Goal: Task Accomplishment & Management: Complete application form

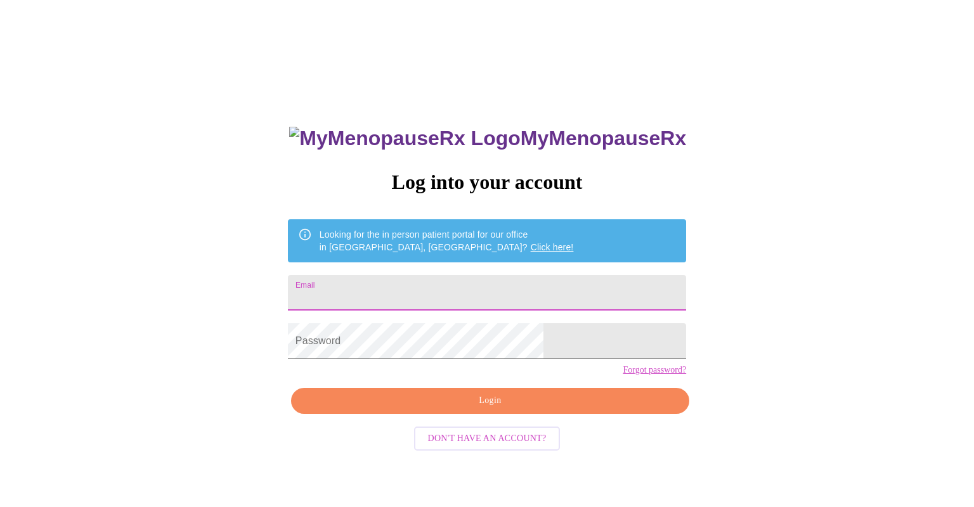
click at [415, 290] on input "Email" at bounding box center [487, 293] width 398 height 36
type input "[EMAIL_ADDRESS][DOMAIN_NAME]"
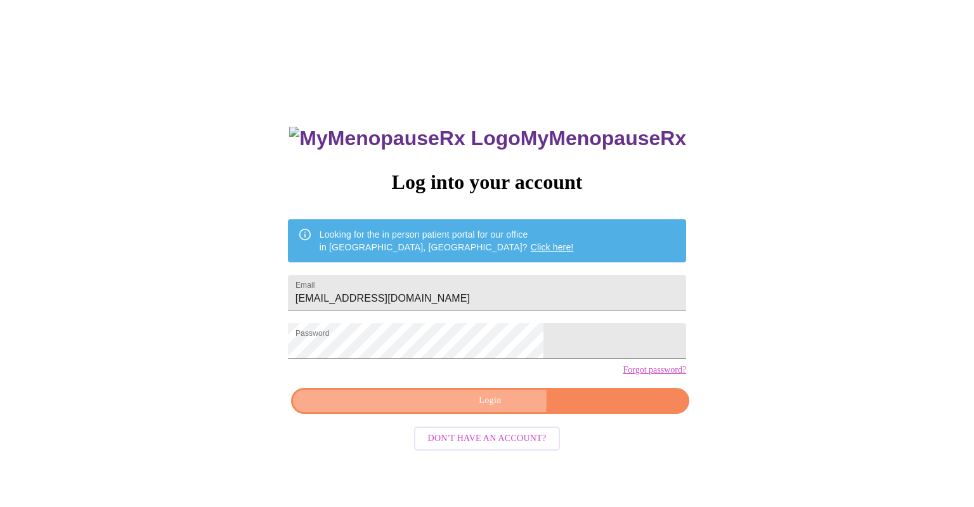
click at [464, 409] on span "Login" at bounding box center [490, 401] width 369 height 16
click at [489, 409] on span "Login" at bounding box center [490, 401] width 369 height 16
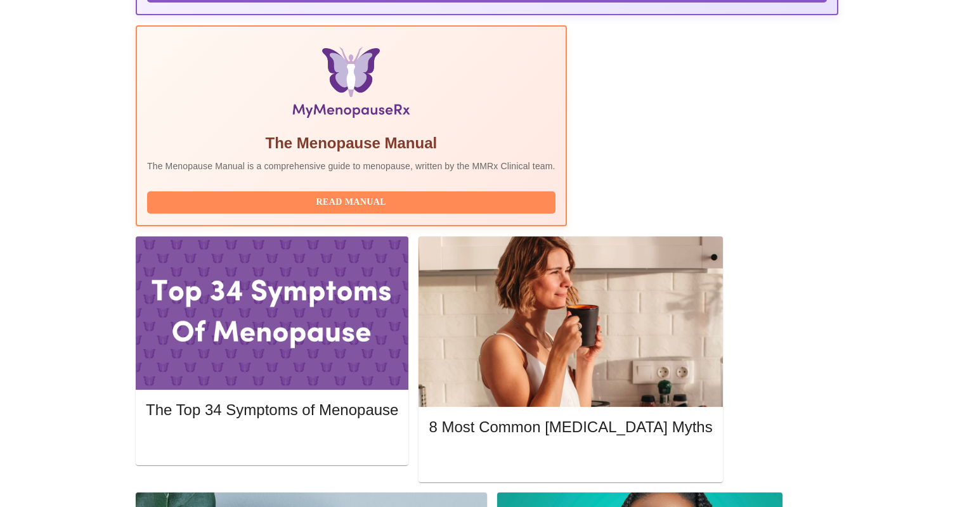
scroll to position [321, 0]
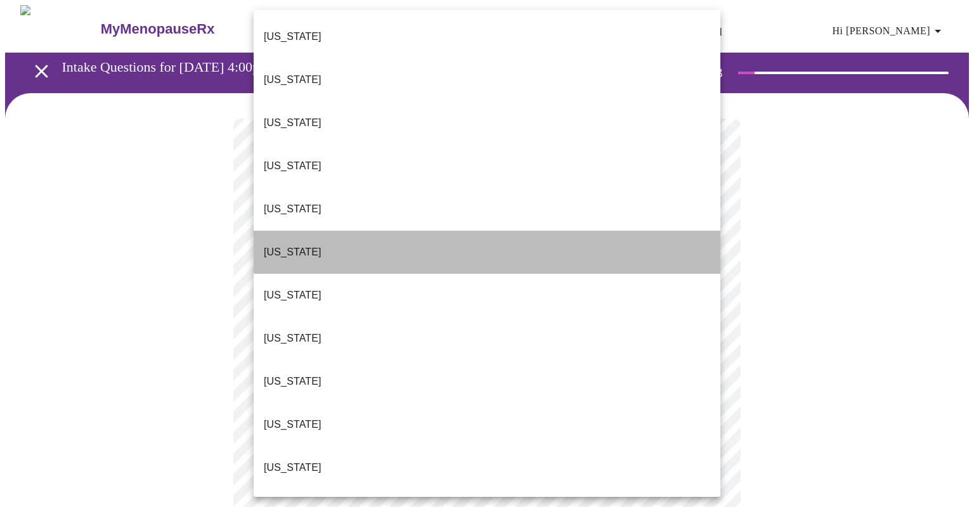
click at [596, 231] on li "[US_STATE]" at bounding box center [487, 252] width 467 height 43
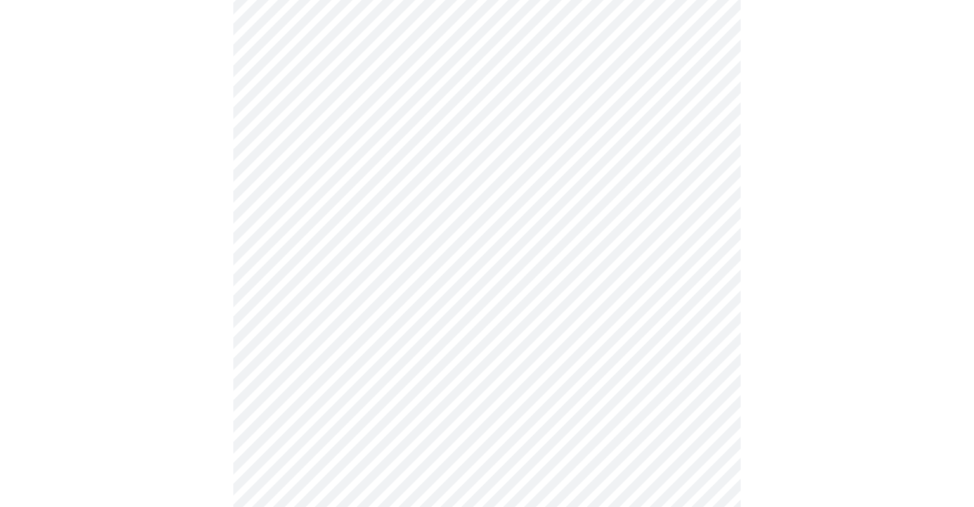
scroll to position [225, 0]
click at [700, 147] on body "MyMenopauseRx Appointments Messaging Labs Uploads Medications Community Refer a…" at bounding box center [487, 356] width 964 height 1150
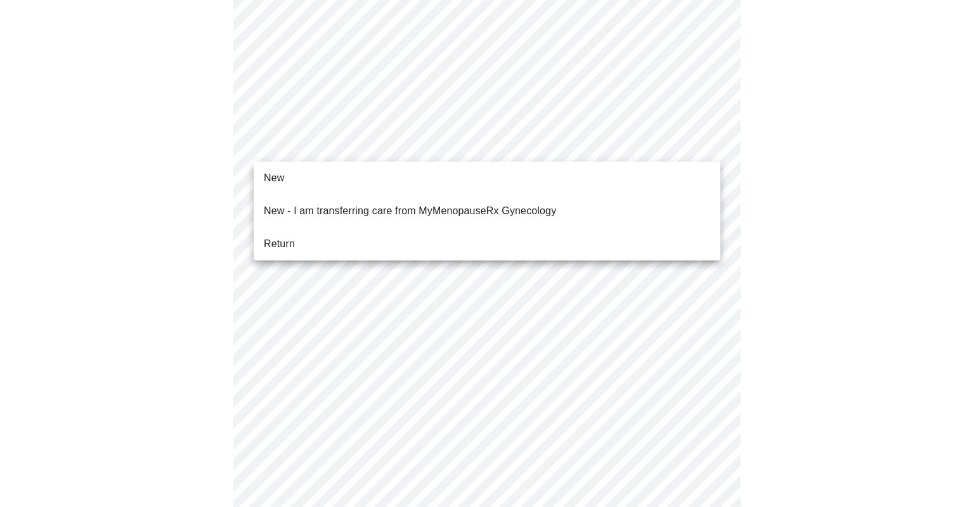
click at [363, 240] on li "Return" at bounding box center [487, 244] width 467 height 23
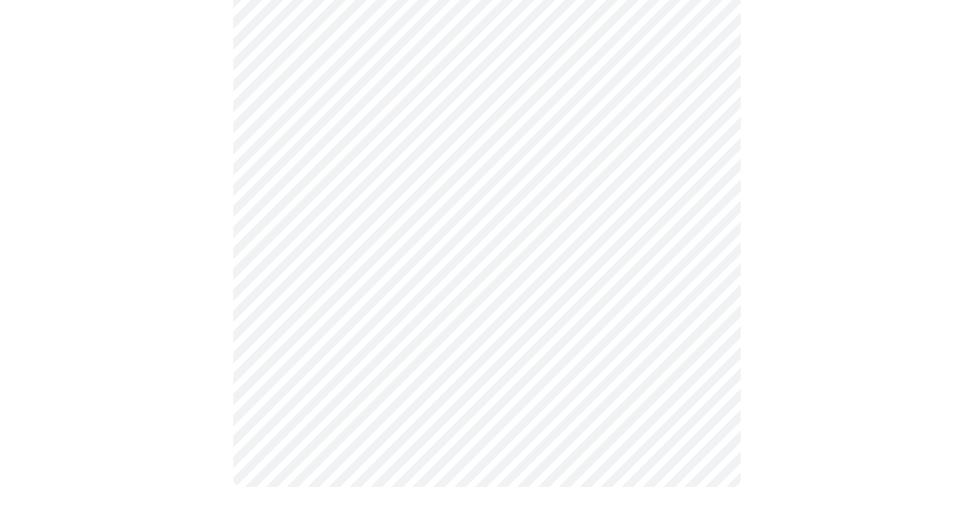
scroll to position [0, 0]
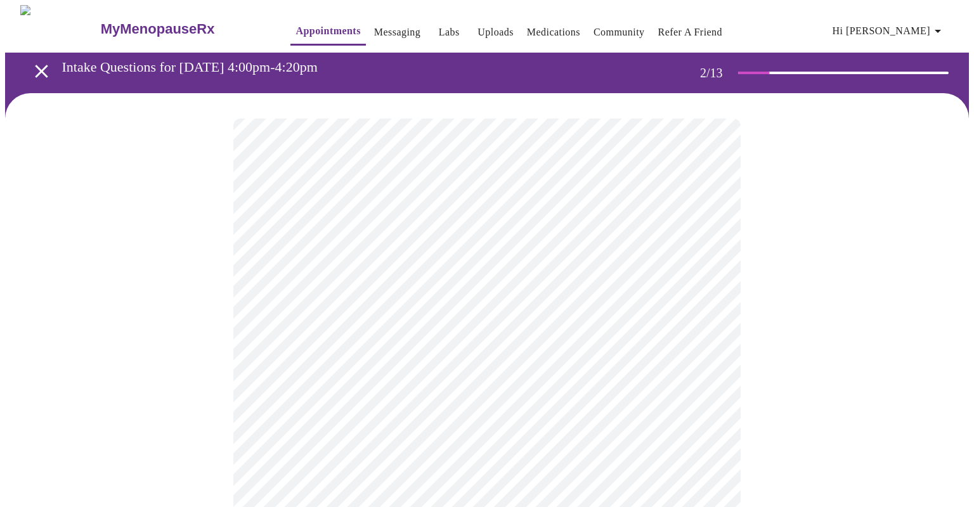
click at [713, 272] on body "MyMenopauseRx Appointments Messaging Labs Uploads Medications Community Refer a…" at bounding box center [487, 386] width 964 height 762
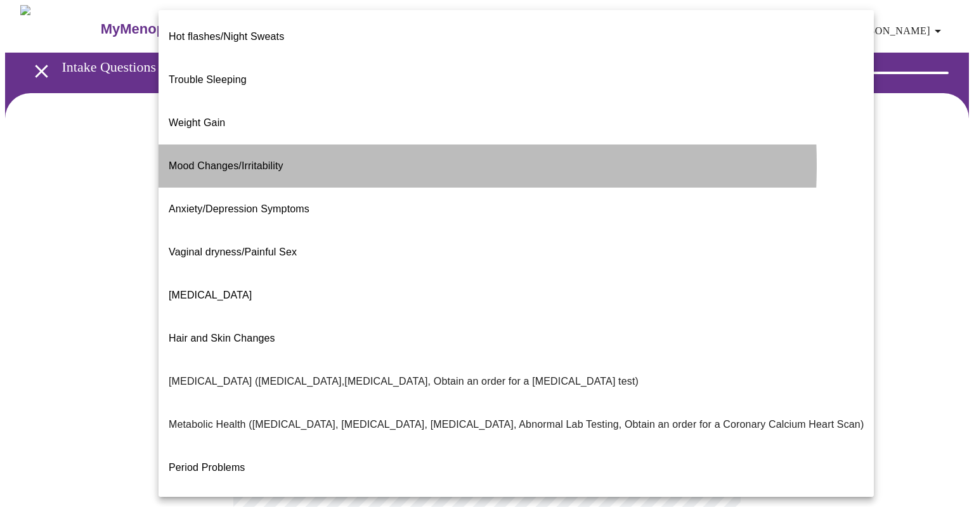
click at [283, 145] on li "Mood Changes/Irritability" at bounding box center [516, 166] width 715 height 43
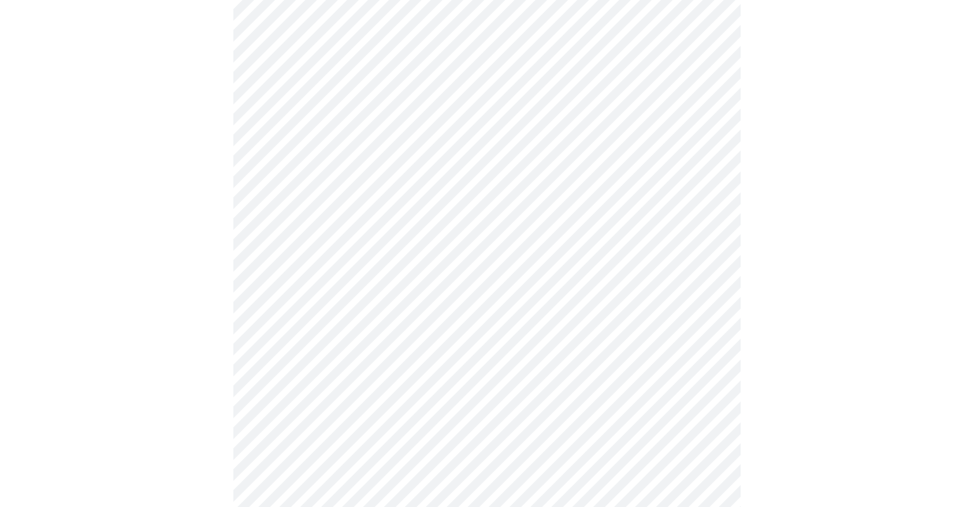
scroll to position [132, 0]
click at [705, 261] on body "MyMenopauseRx Appointments Messaging Labs Uploads Medications Community Refer a…" at bounding box center [487, 250] width 964 height 754
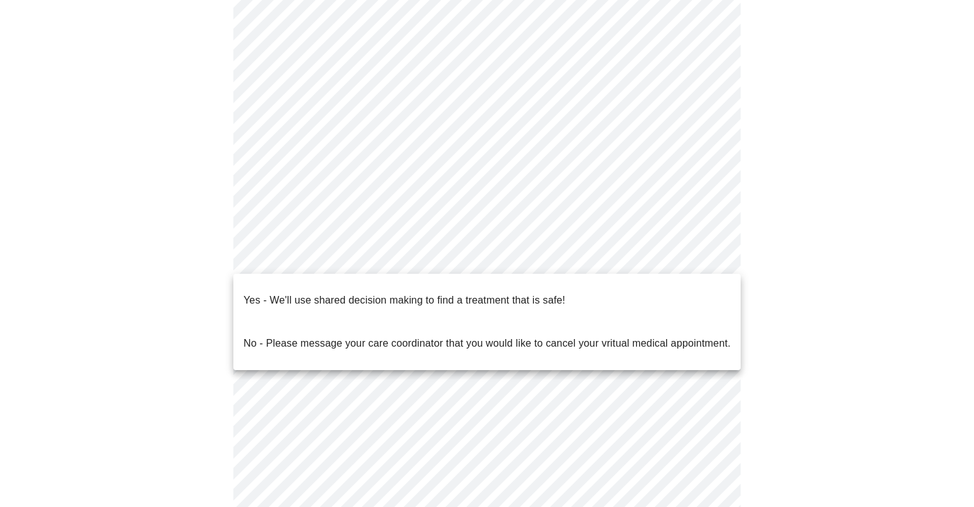
click at [578, 299] on li "Yes - We'll use shared decision making to find a treatment that is safe!" at bounding box center [486, 300] width 507 height 43
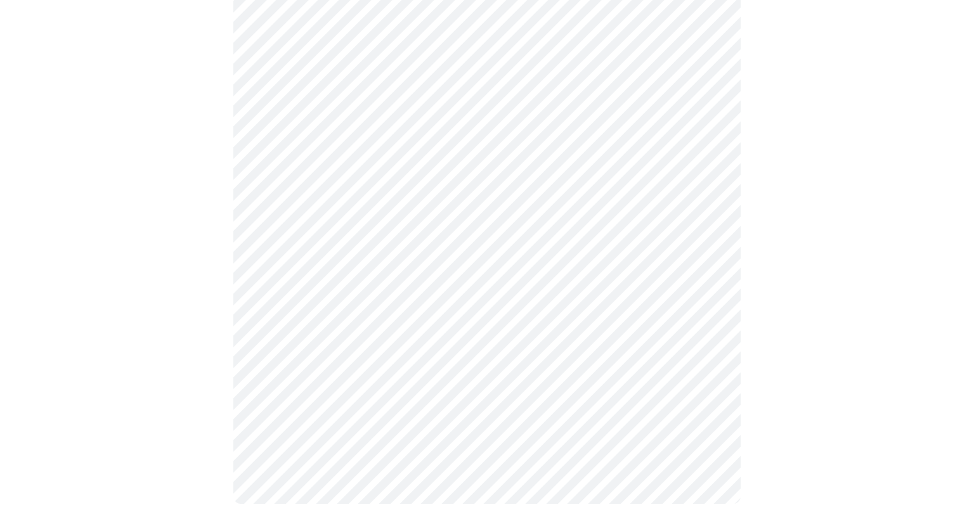
scroll to position [240, 0]
click at [788, 315] on div at bounding box center [487, 182] width 964 height 659
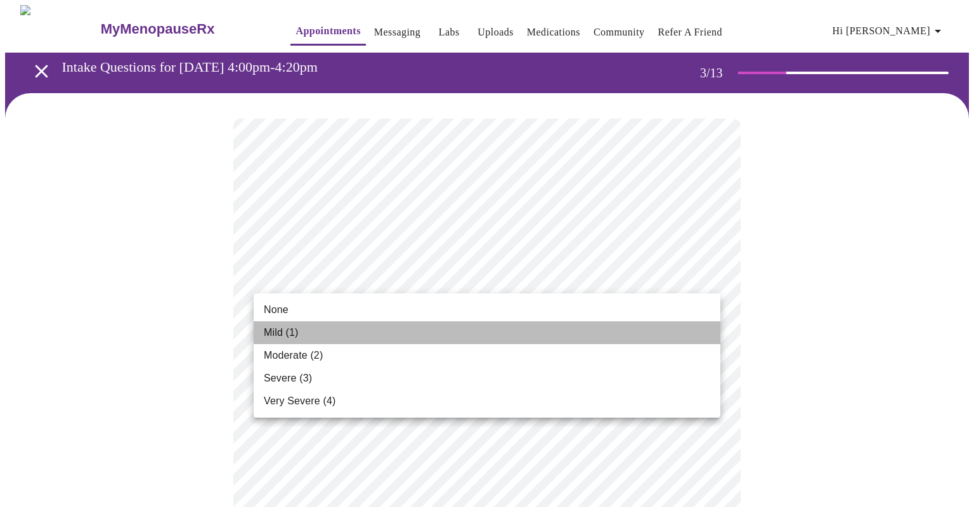
click at [624, 330] on li "Mild (1)" at bounding box center [487, 333] width 467 height 23
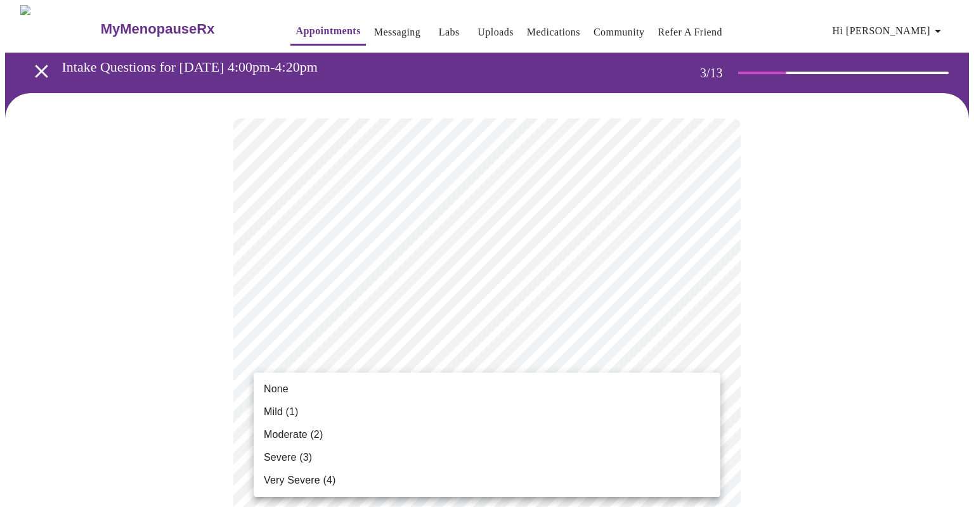
click at [665, 386] on li "None" at bounding box center [487, 389] width 467 height 23
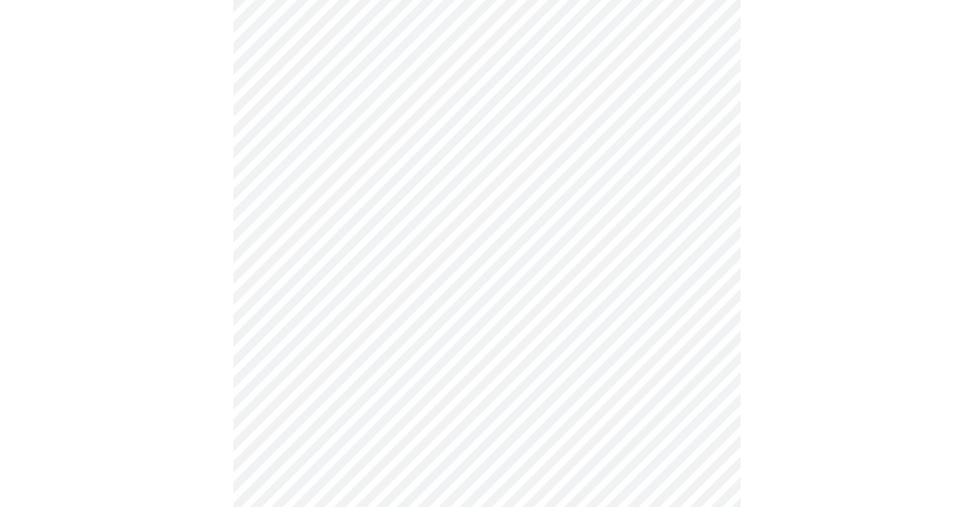
scroll to position [287, 0]
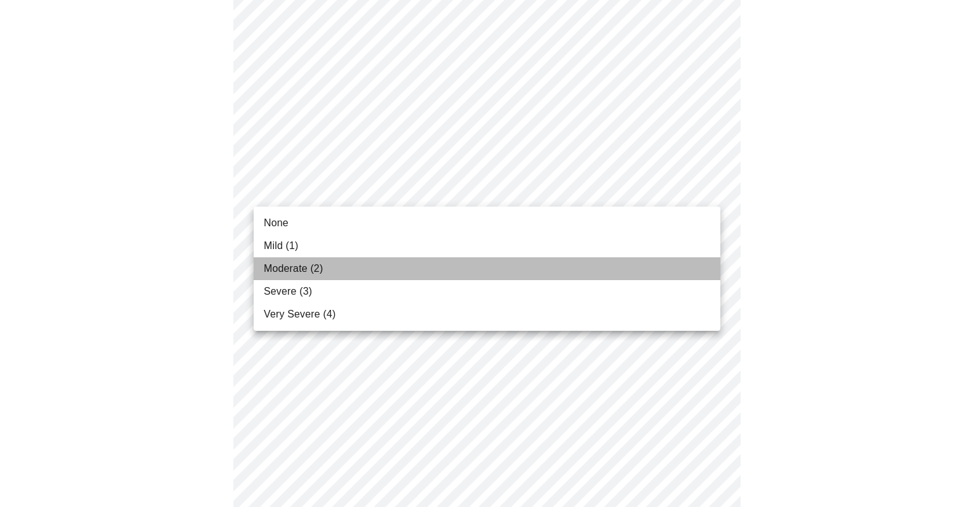
click at [595, 272] on li "Moderate (2)" at bounding box center [487, 268] width 467 height 23
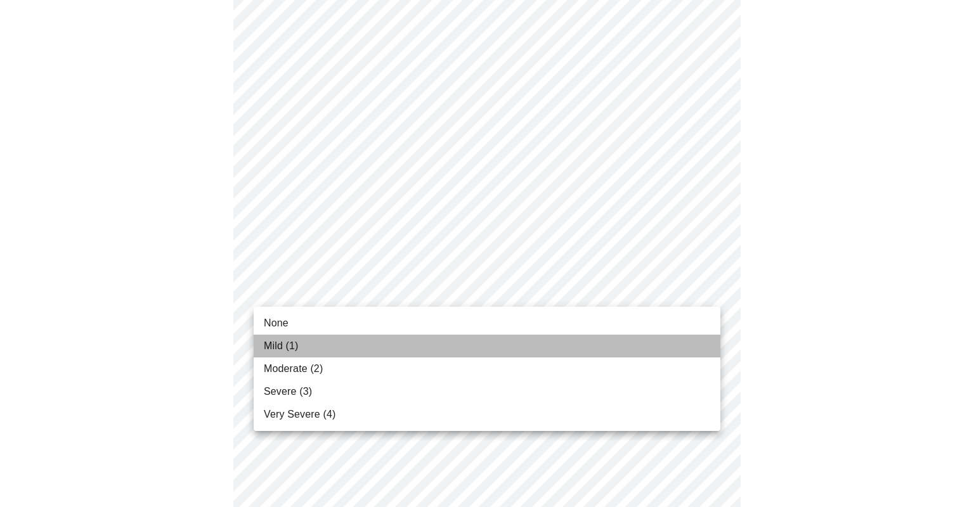
click at [646, 345] on li "Mild (1)" at bounding box center [487, 346] width 467 height 23
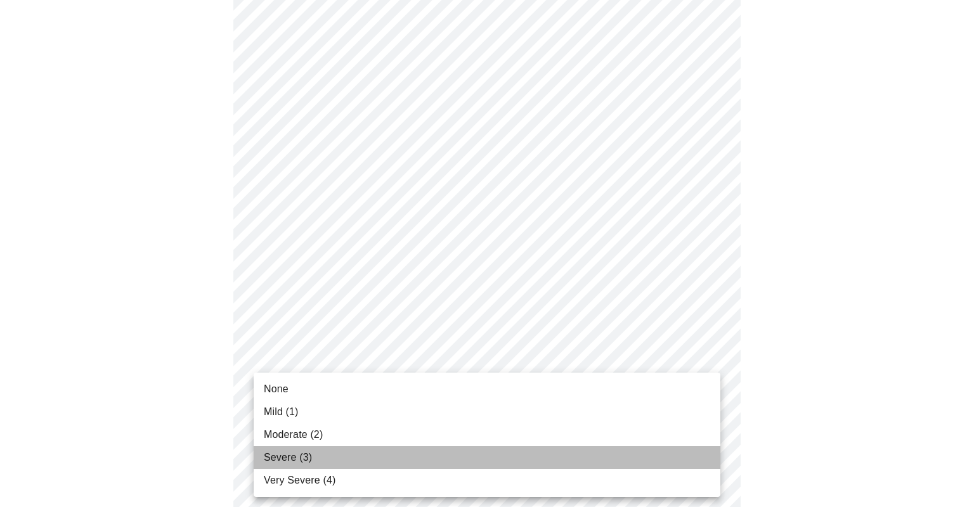
click at [627, 465] on li "Severe (3)" at bounding box center [487, 457] width 467 height 23
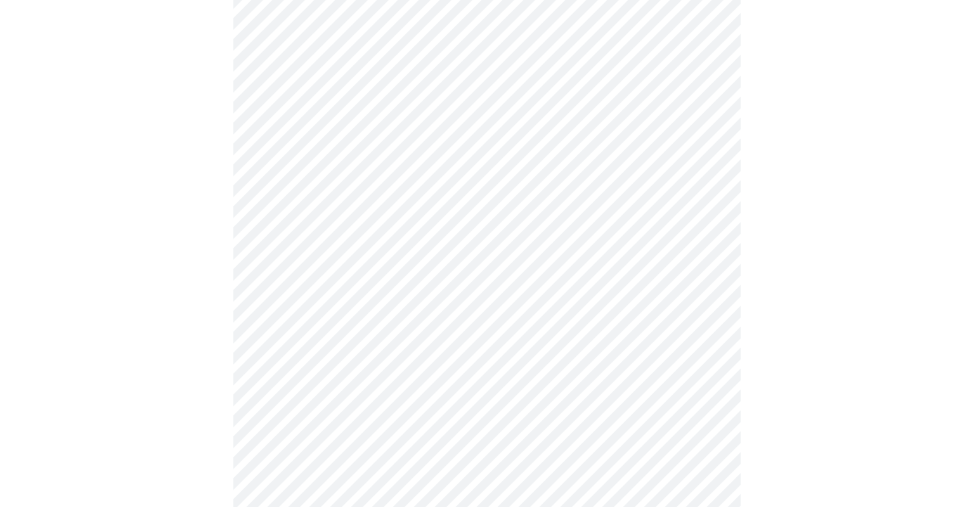
scroll to position [602, 0]
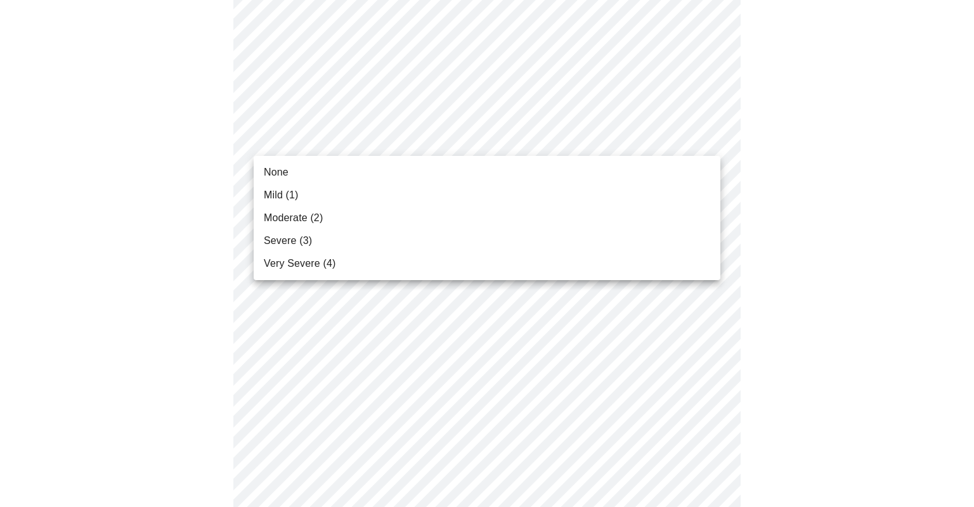
click at [708, 131] on body "MyMenopauseRx Appointments Messaging Labs Uploads Medications Community Refer a…" at bounding box center [487, 202] width 964 height 1598
click at [531, 192] on li "Mild (1)" at bounding box center [487, 195] width 467 height 23
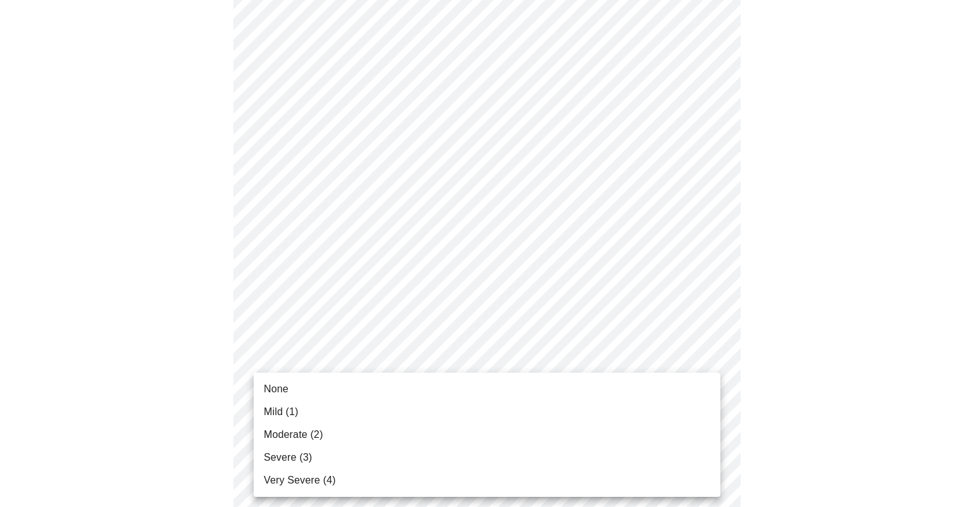
click at [708, 356] on body "MyMenopauseRx Appointments Messaging Labs Uploads Medications Community Refer a…" at bounding box center [487, 193] width 964 height 1580
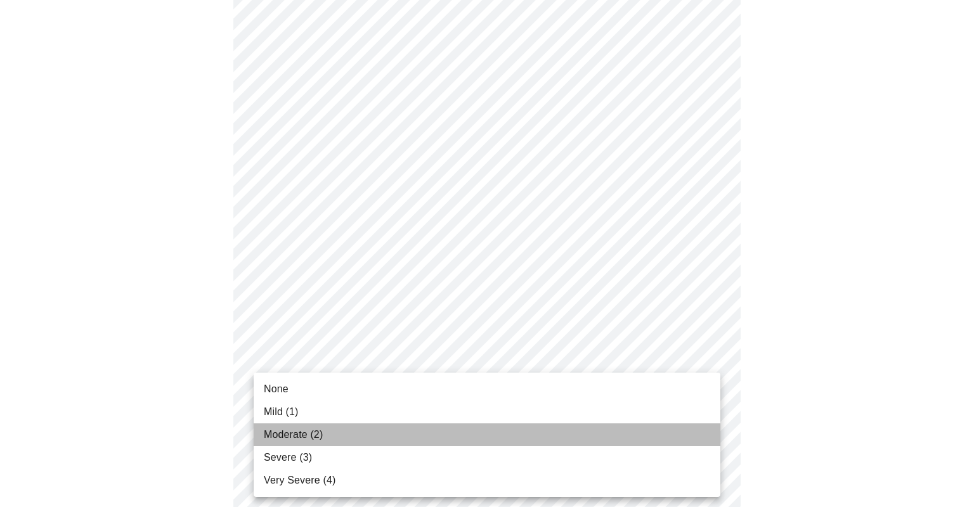
click at [636, 438] on li "Moderate (2)" at bounding box center [487, 435] width 467 height 23
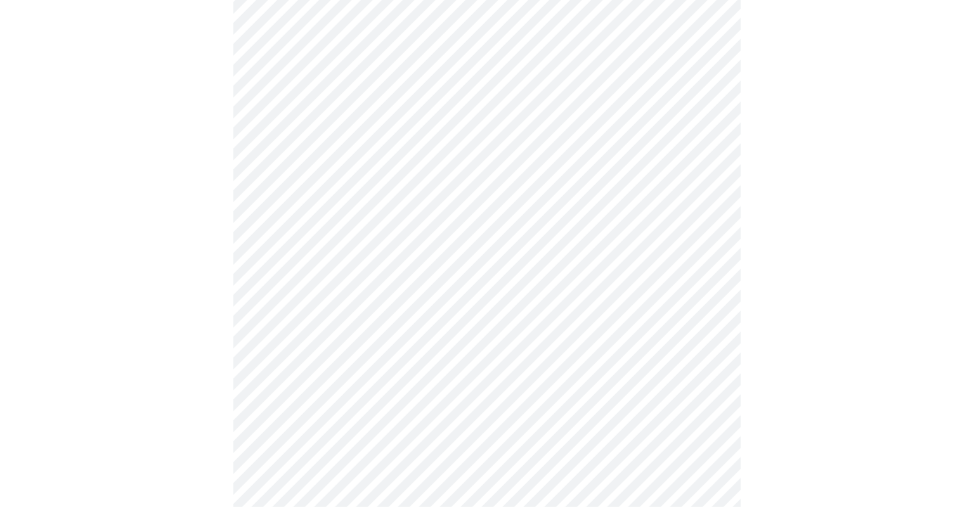
scroll to position [912, 0]
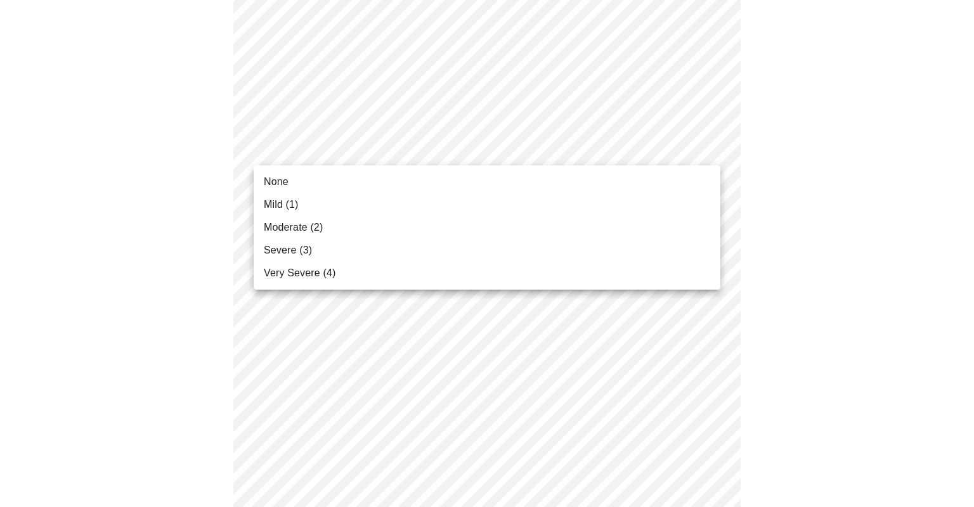
click at [660, 183] on li "None" at bounding box center [487, 182] width 467 height 23
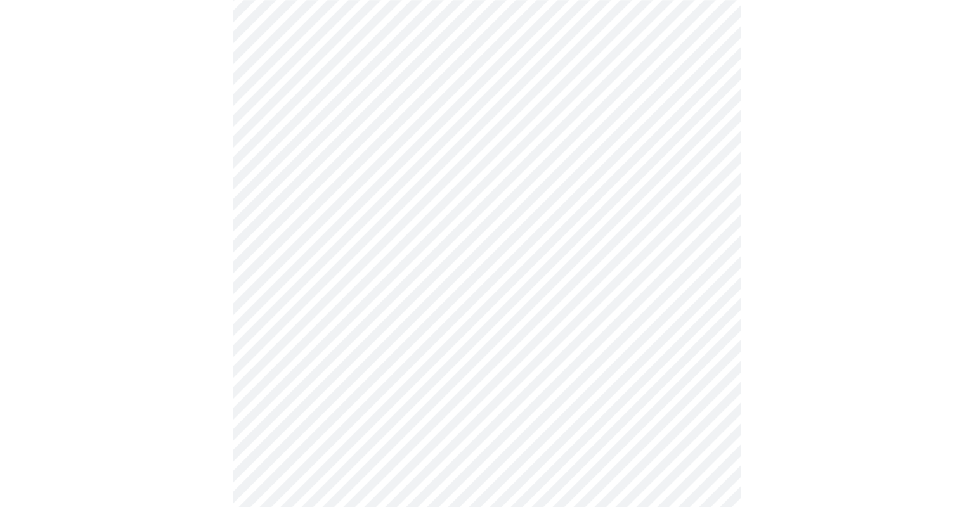
scroll to position [514, 0]
click at [710, 237] on body "MyMenopauseRx Appointments Messaging Labs Uploads Medications Community Refer a…" at bounding box center [487, 263] width 964 height 1545
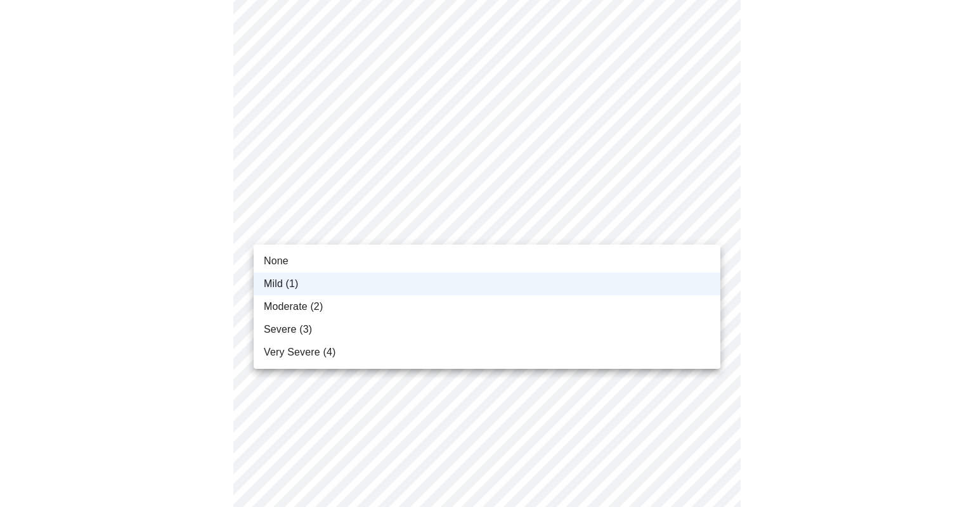
click at [385, 257] on li "None" at bounding box center [487, 261] width 467 height 23
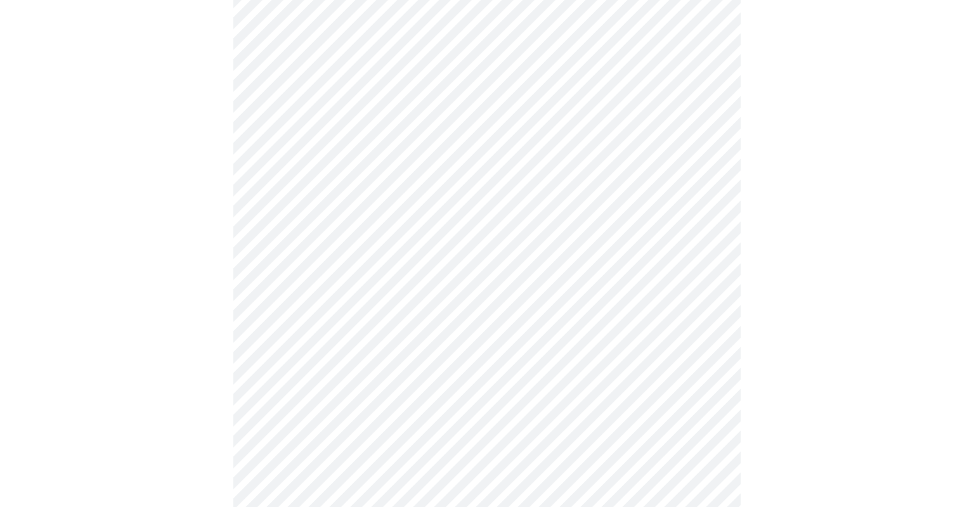
scroll to position [939, 0]
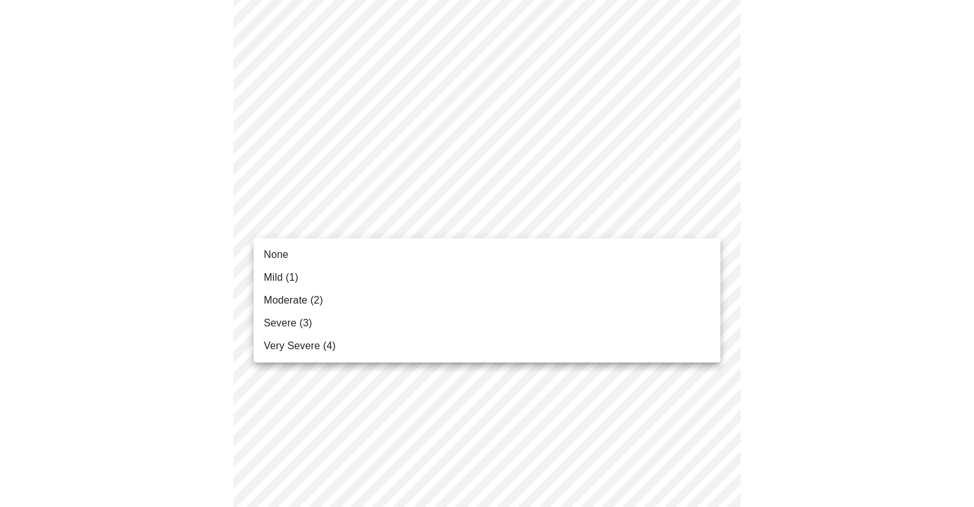
click at [426, 282] on li "Mild (1)" at bounding box center [487, 277] width 467 height 23
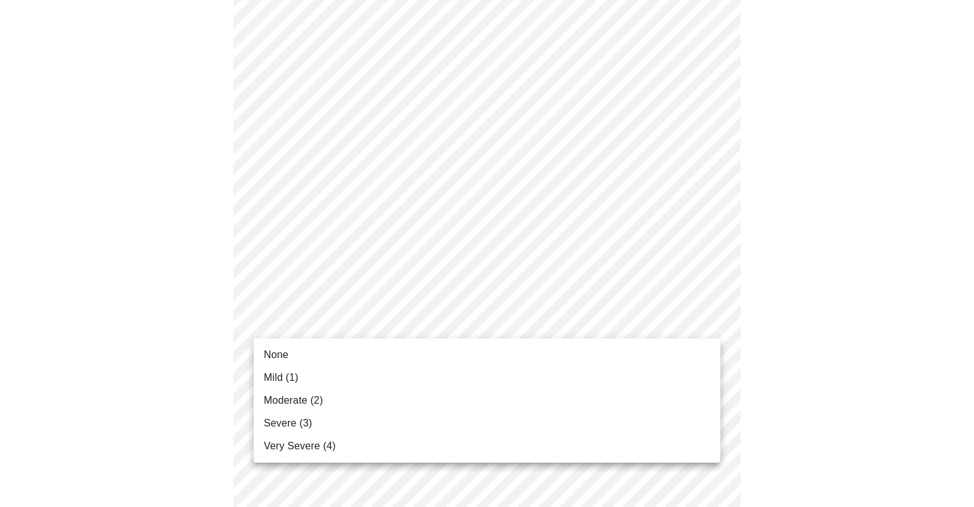
click at [424, 354] on li "None" at bounding box center [487, 355] width 467 height 23
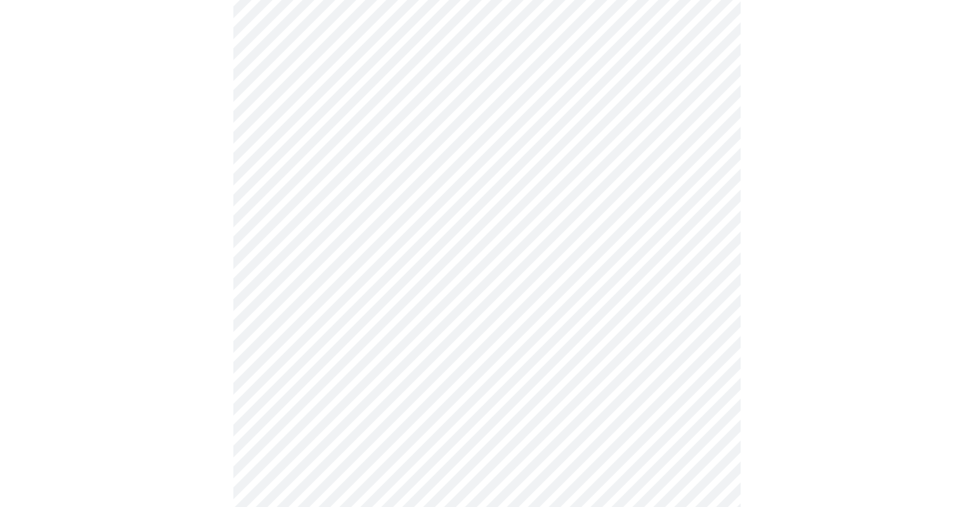
scroll to position [277, 0]
click at [708, 202] on body "MyMenopauseRx Appointments Messaging Labs Uploads Medications Community Refer a…" at bounding box center [487, 483] width 964 height 1509
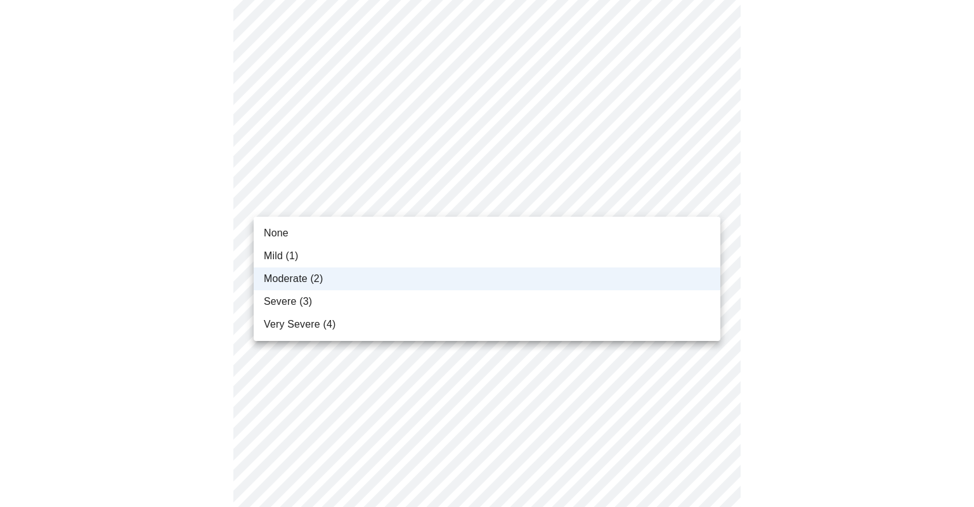
click at [533, 261] on li "Mild (1)" at bounding box center [487, 256] width 467 height 23
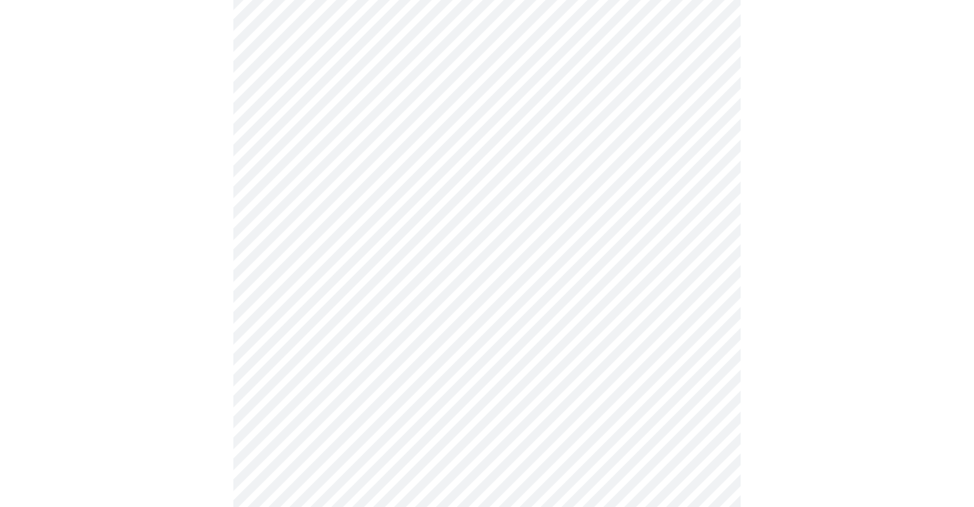
scroll to position [544, 0]
click at [682, 300] on body "MyMenopauseRx Appointments Messaging Labs Uploads Medications Community Refer a…" at bounding box center [487, 215] width 964 height 1509
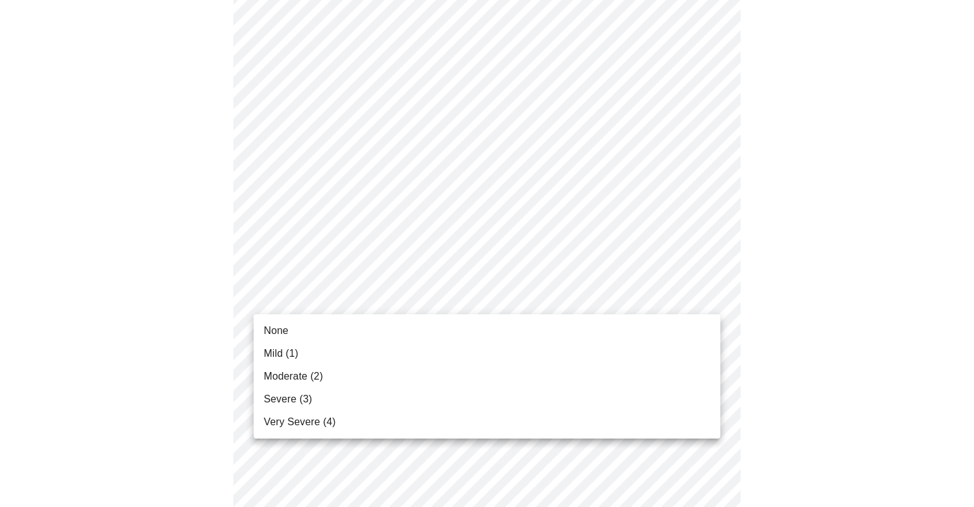
click at [539, 353] on li "Mild (1)" at bounding box center [487, 353] width 467 height 23
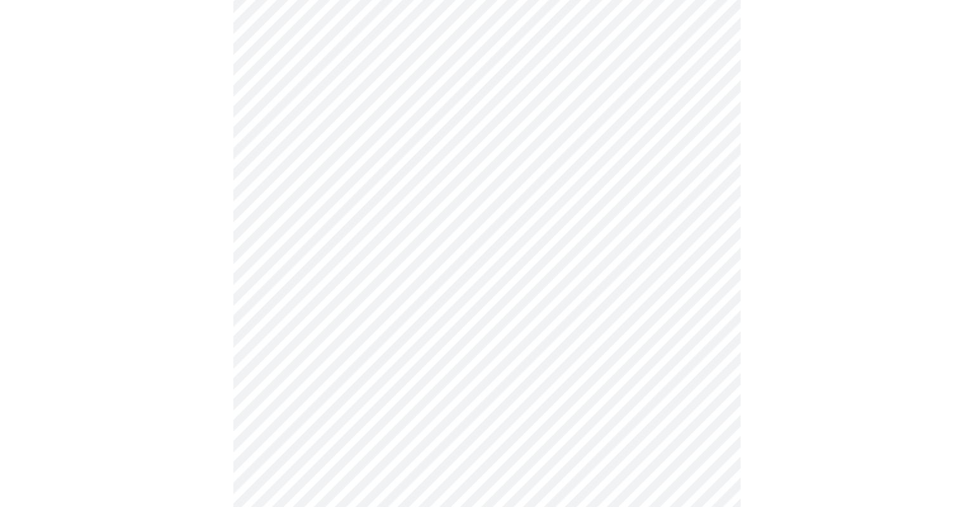
scroll to position [662, 0]
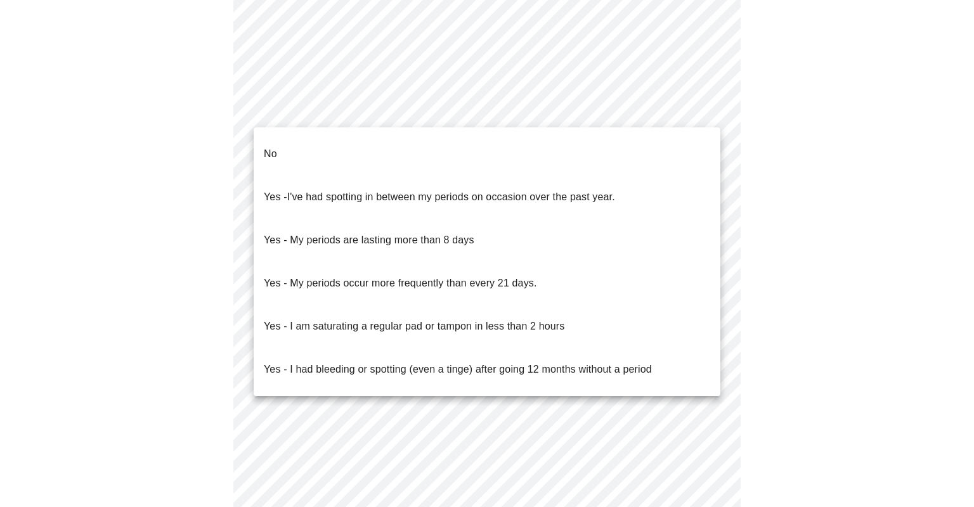
click at [652, 142] on li "No" at bounding box center [487, 154] width 467 height 43
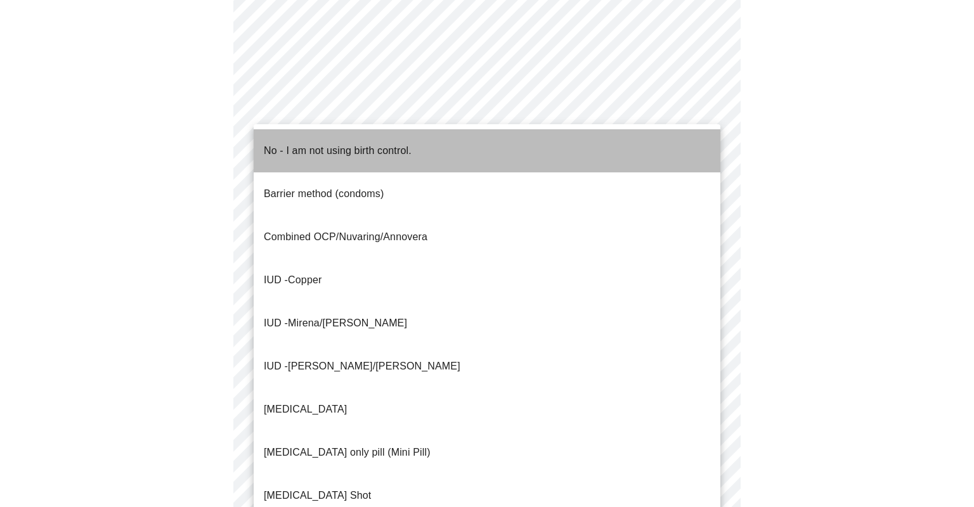
click at [605, 149] on li "No - I am not using birth control." at bounding box center [487, 150] width 467 height 43
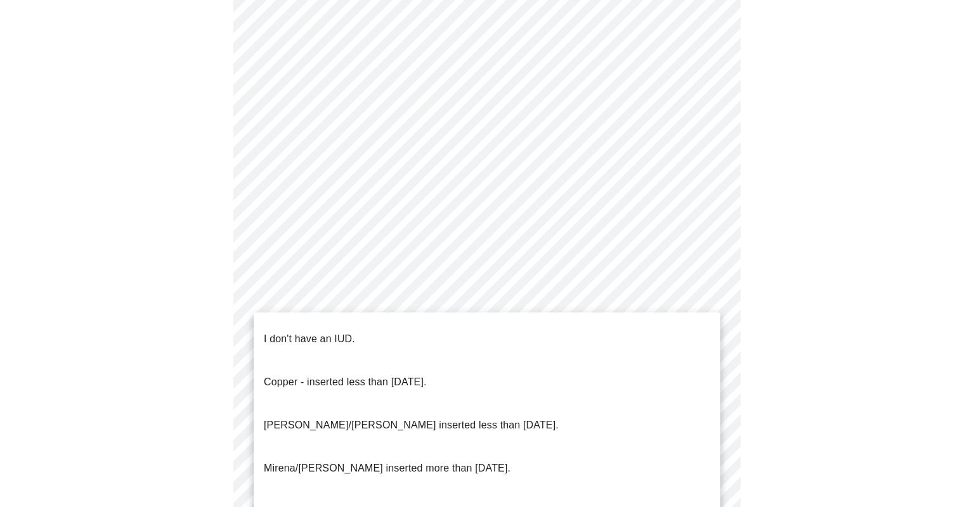
click at [569, 334] on li "I don't have an IUD." at bounding box center [487, 339] width 467 height 43
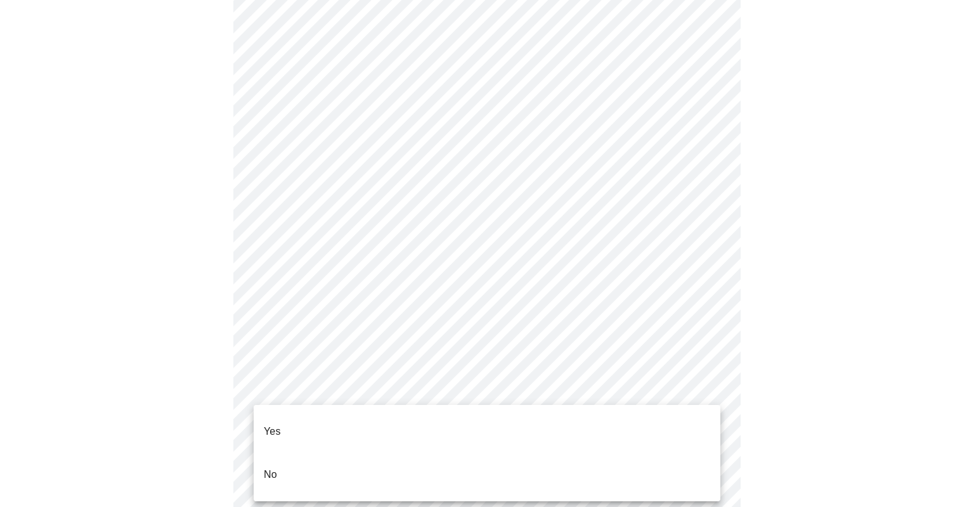
click at [539, 414] on li "Yes" at bounding box center [487, 431] width 467 height 43
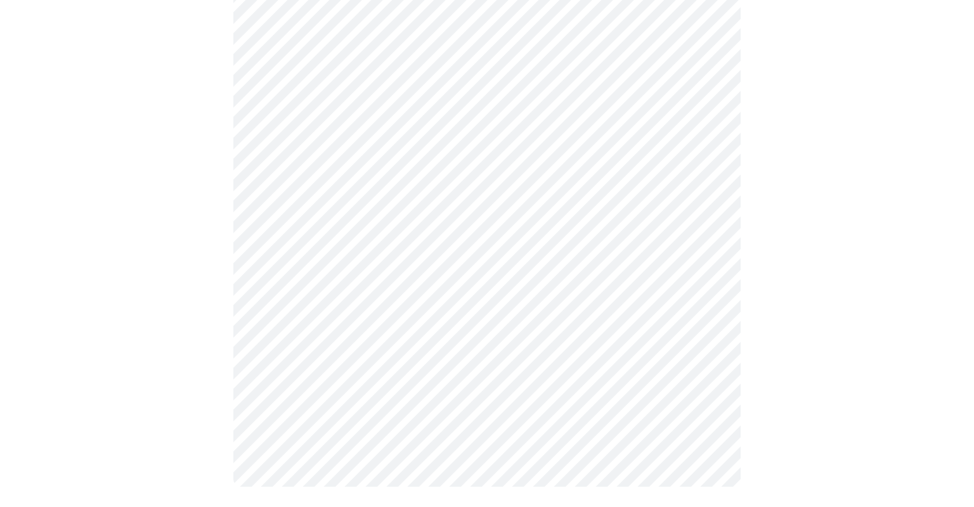
scroll to position [0, 0]
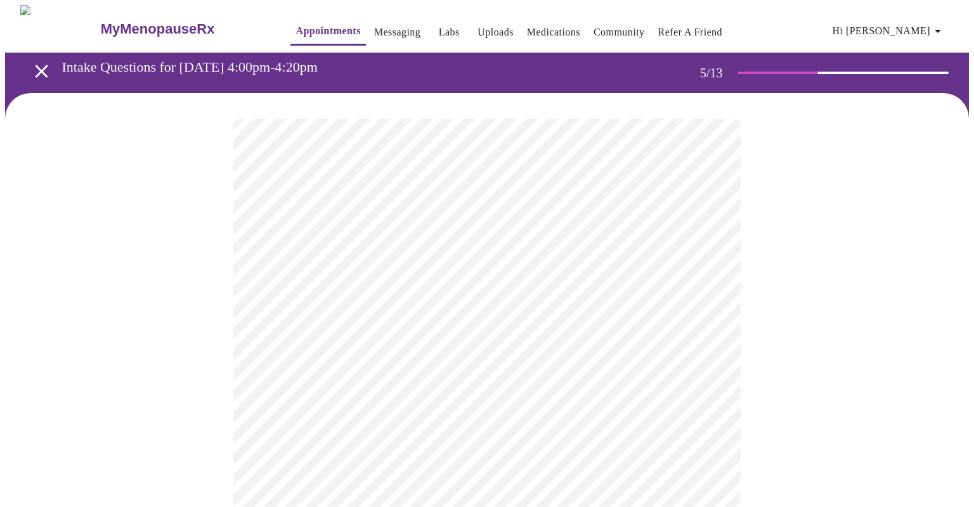
click at [829, 412] on div at bounding box center [487, 514] width 964 height 842
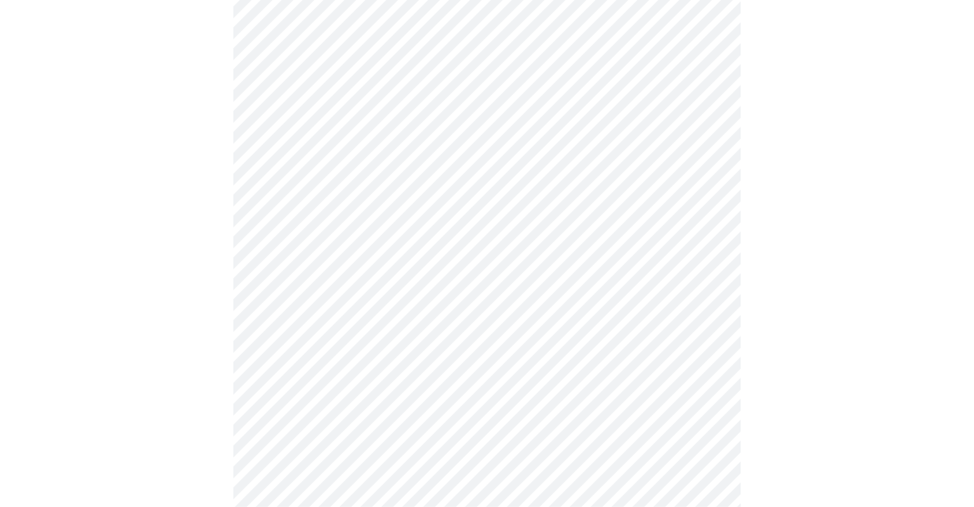
scroll to position [3233, 0]
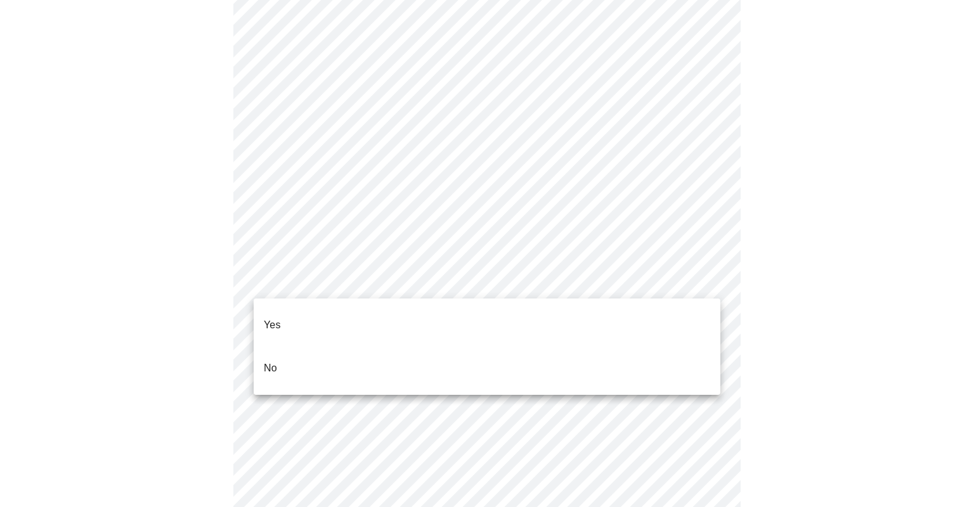
click at [516, 378] on div at bounding box center [487, 253] width 974 height 507
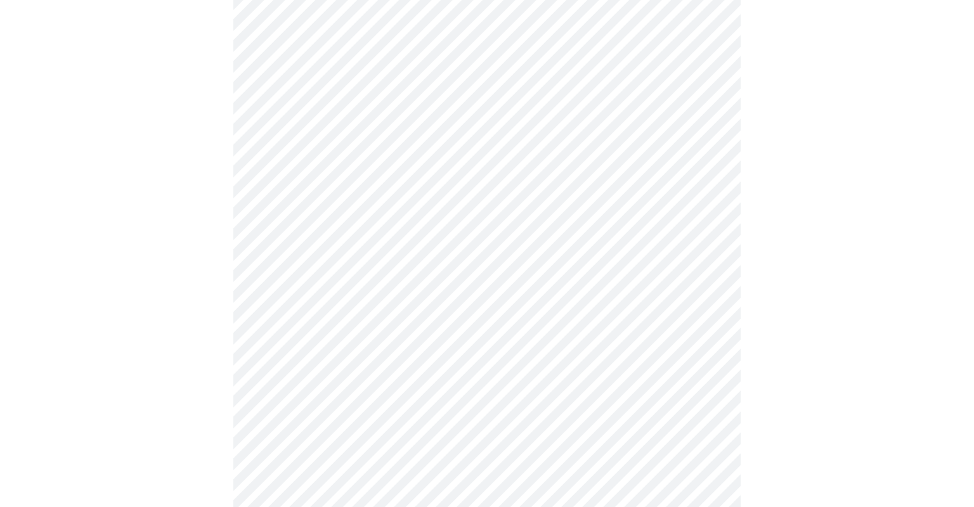
scroll to position [3356, 0]
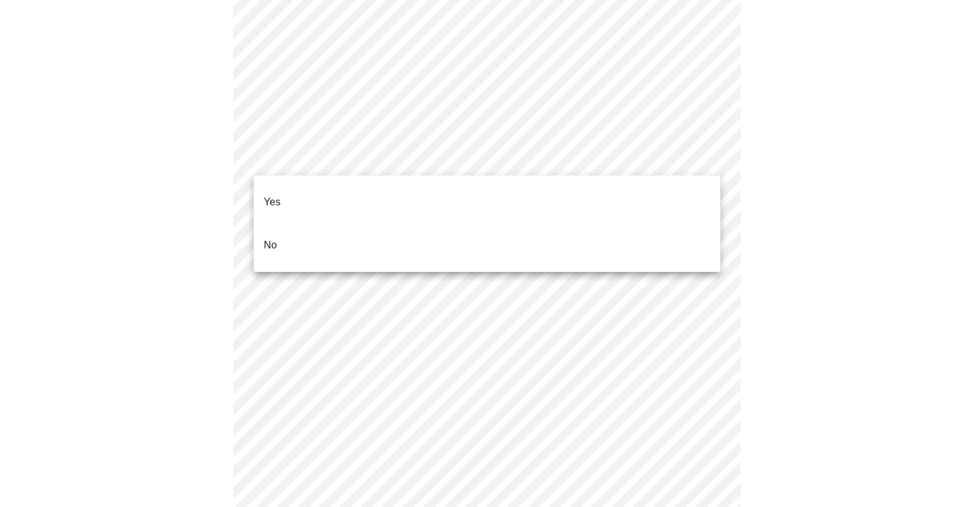
click at [408, 241] on li "No" at bounding box center [487, 245] width 467 height 43
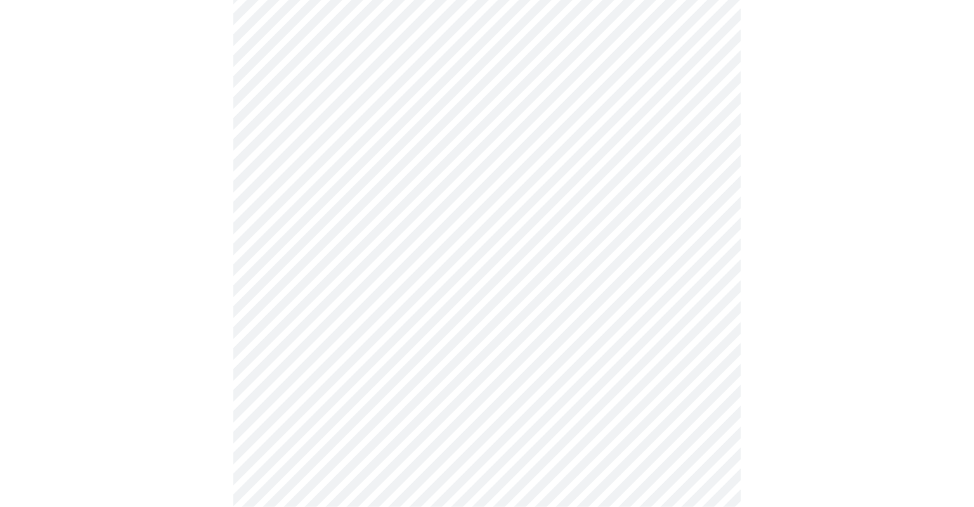
scroll to position [611, 0]
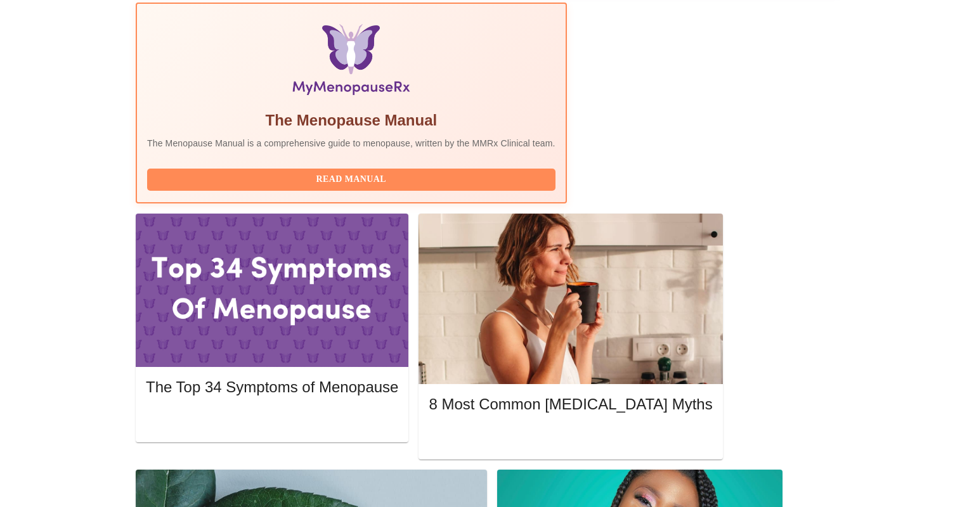
scroll to position [405, 0]
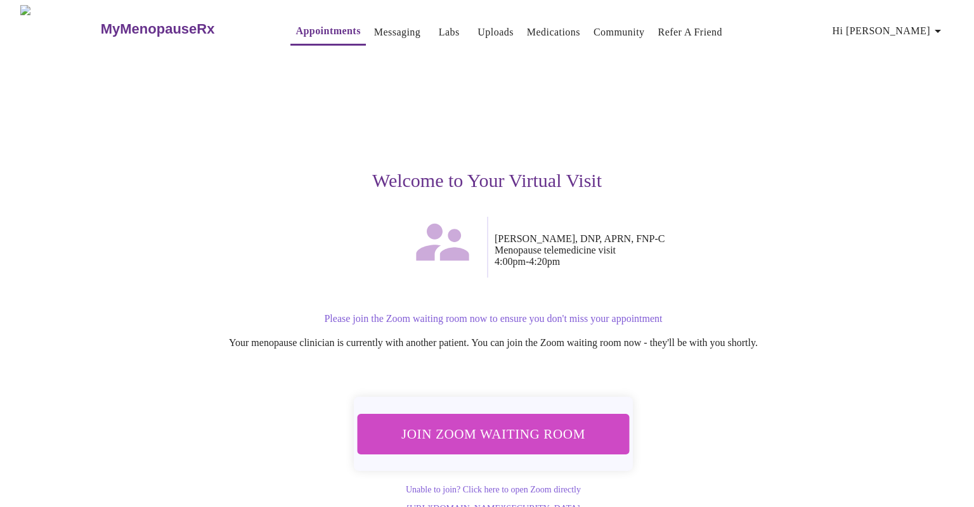
click at [504, 426] on span "Join Zoom Waiting Room" at bounding box center [493, 434] width 250 height 25
